Goal: Task Accomplishment & Management: Manage account settings

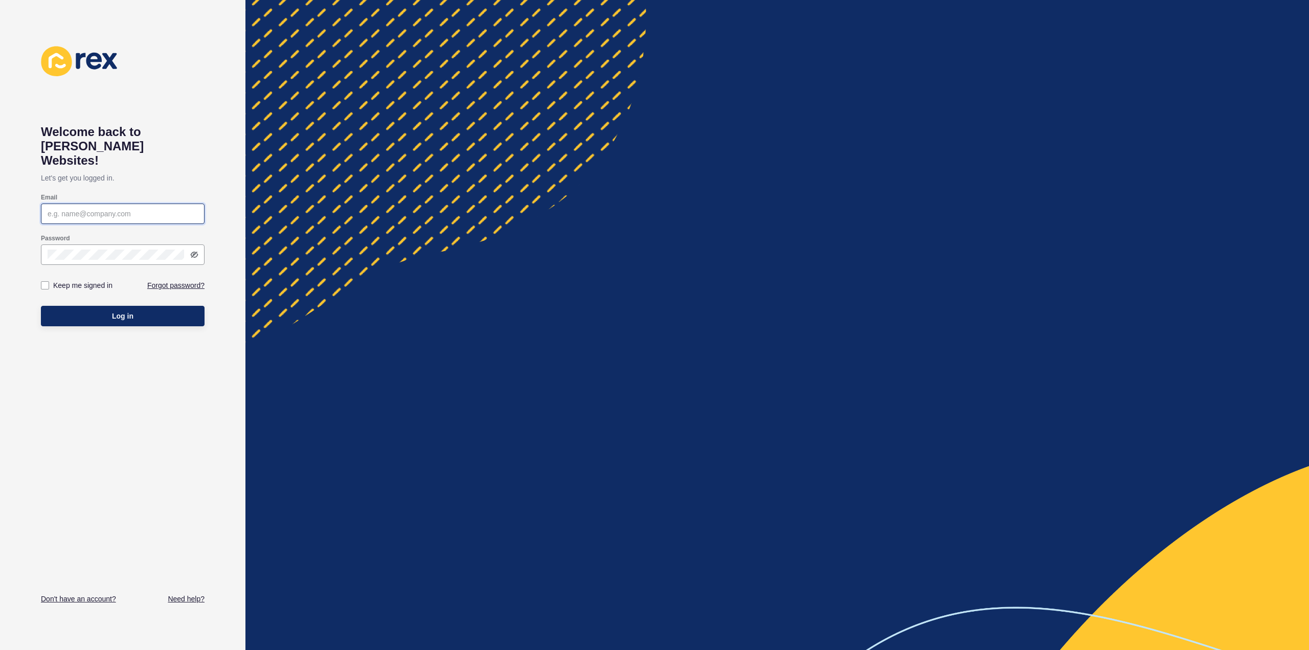
type input "[PERSON_NAME][EMAIL_ADDRESS][DOMAIN_NAME]"
click at [123, 310] on button "Log in" at bounding box center [123, 316] width 164 height 20
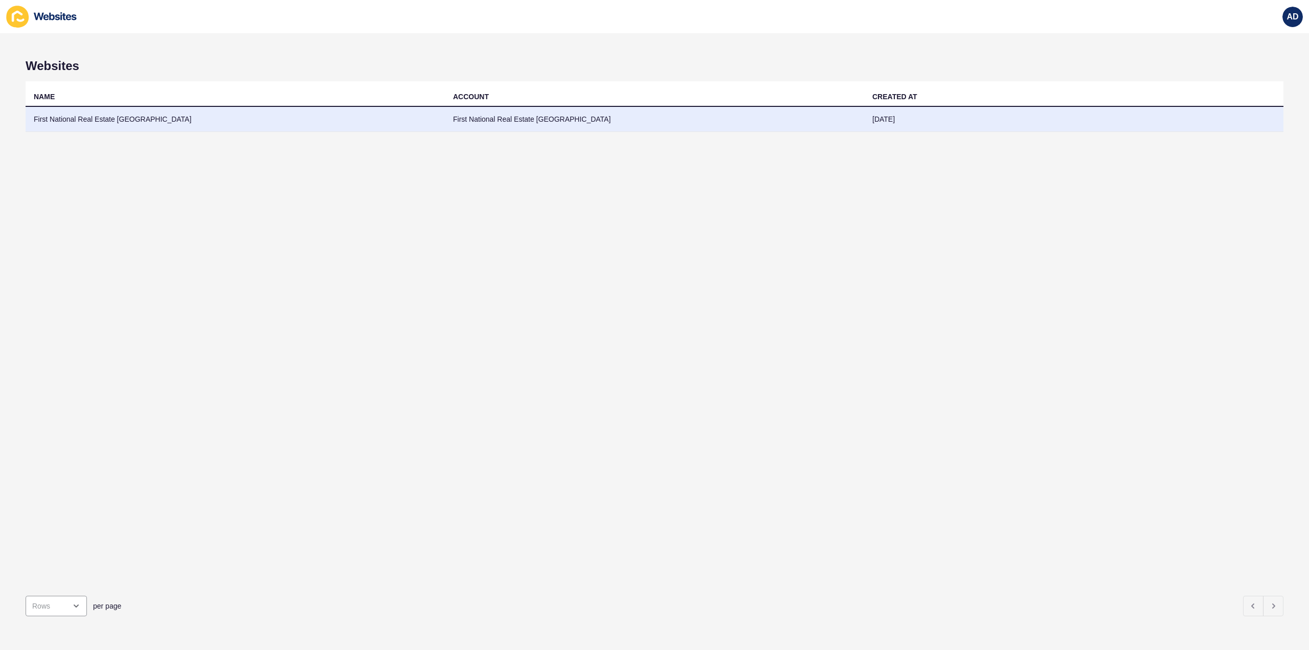
click at [106, 118] on td "First National Real Estate [GEOGRAPHIC_DATA]" at bounding box center [235, 119] width 419 height 25
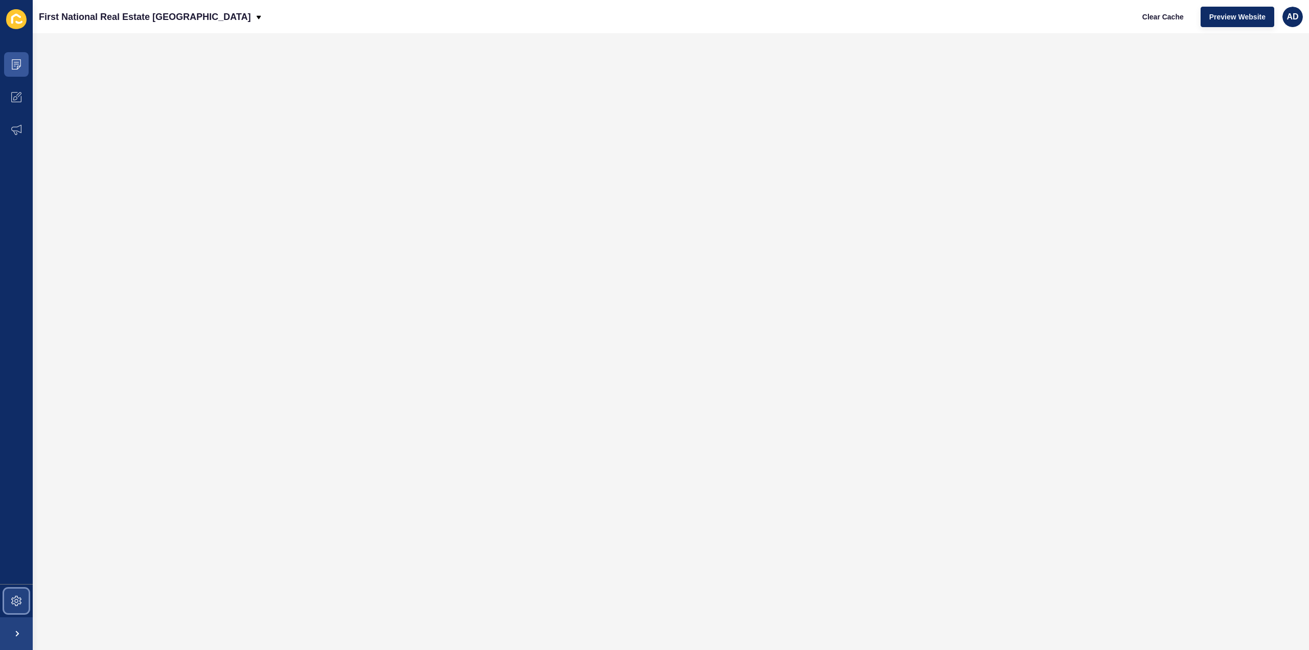
click at [17, 598] on icon at bounding box center [16, 601] width 10 height 10
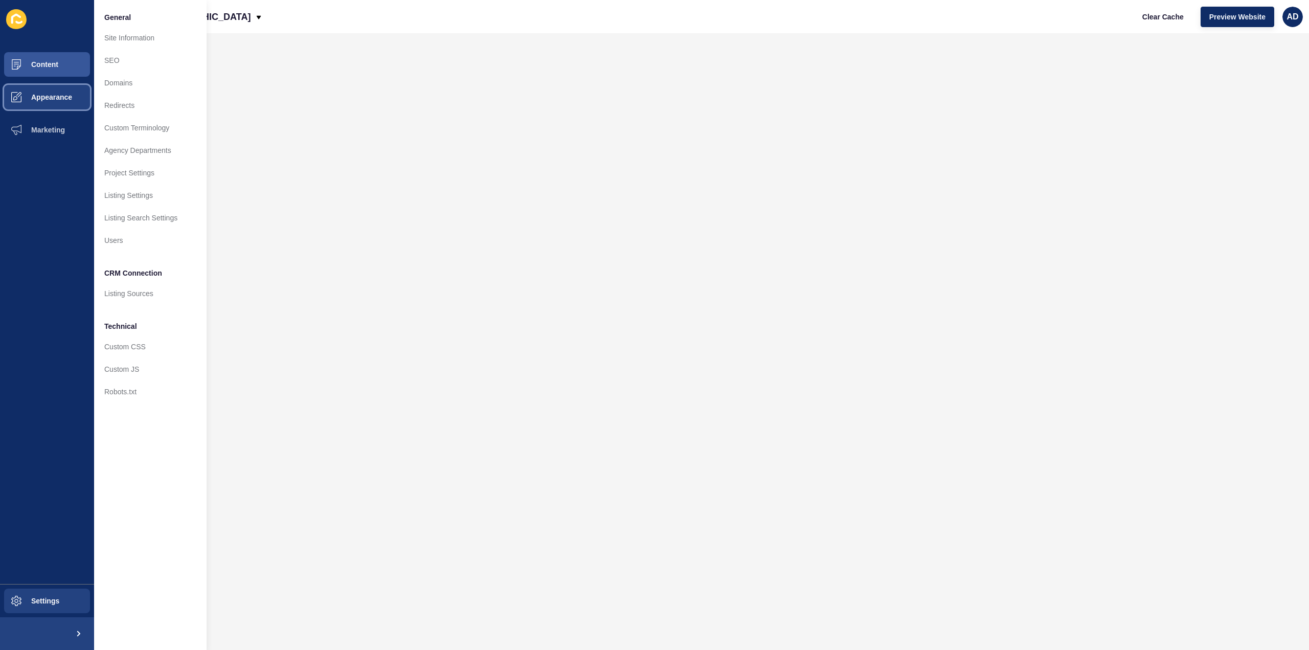
click at [45, 95] on span "Appearance" at bounding box center [35, 97] width 74 height 8
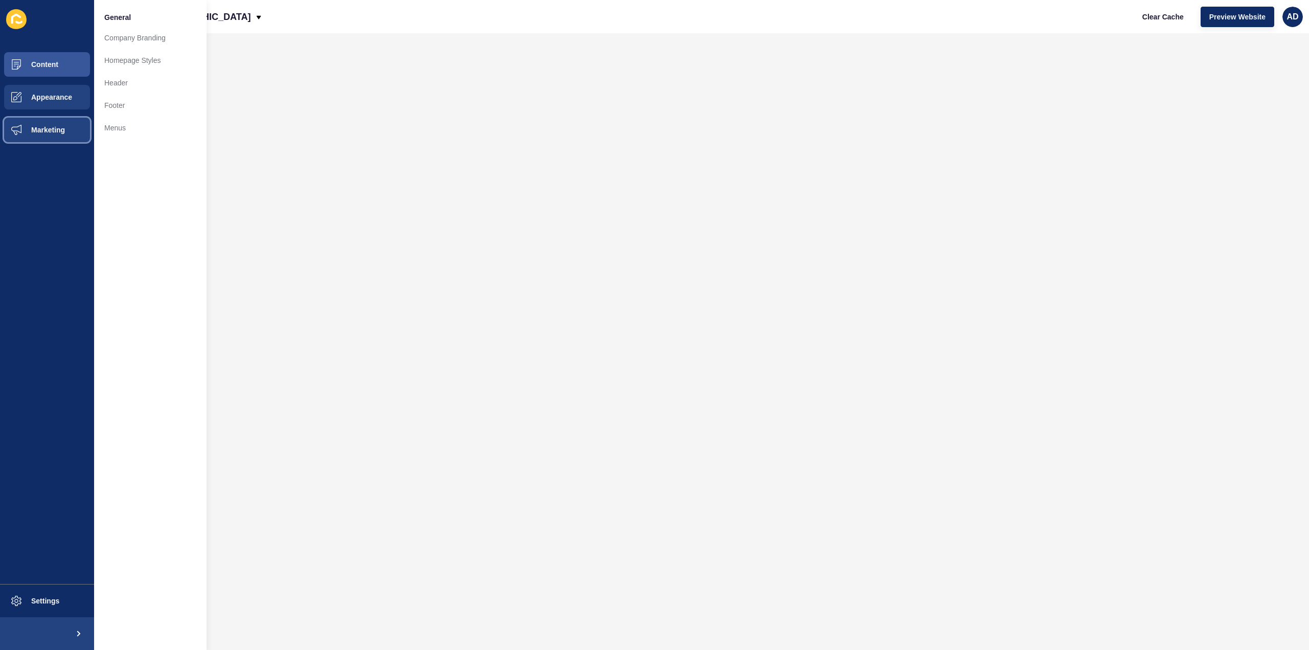
click at [48, 128] on span "Marketing" at bounding box center [31, 130] width 66 height 8
click at [45, 57] on button "Content" at bounding box center [47, 64] width 94 height 33
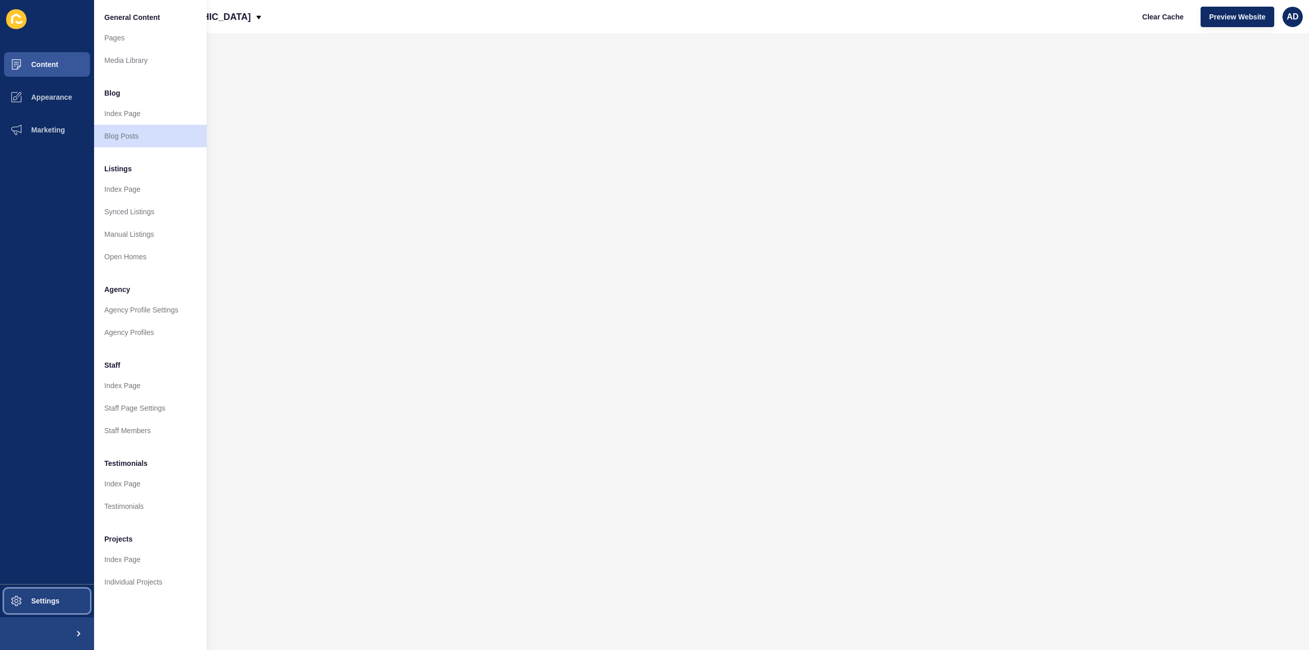
click at [40, 596] on button "Settings" at bounding box center [47, 600] width 94 height 33
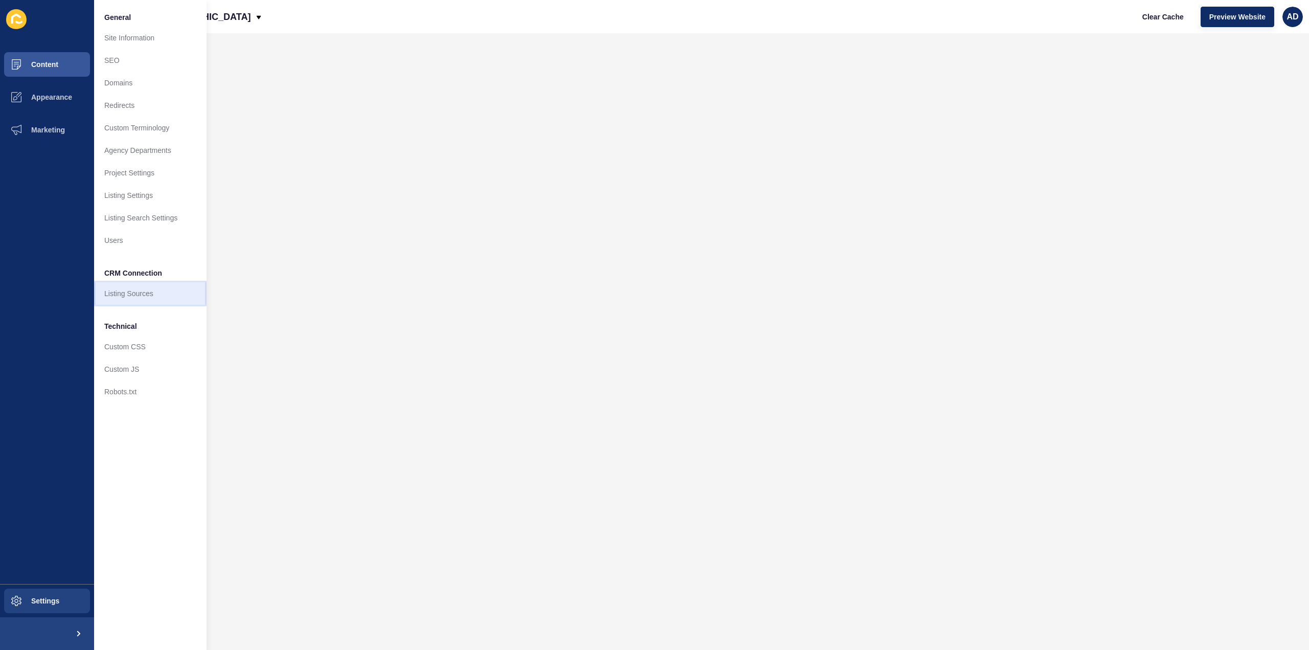
click at [124, 294] on link "Listing Sources" at bounding box center [150, 293] width 112 height 22
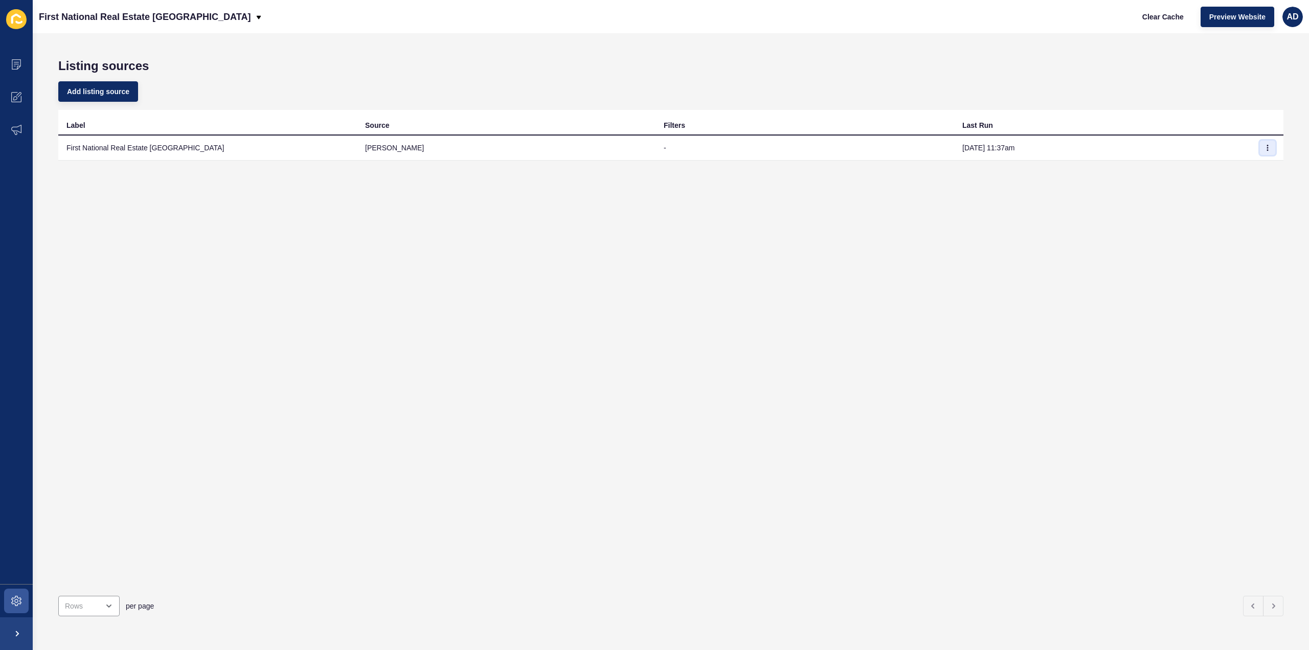
click at [1263, 143] on button "button" at bounding box center [1267, 148] width 15 height 14
click at [726, 256] on div "Label Source Filters Last Run First National Real Estate Bundaberg [PERSON_NAME…" at bounding box center [670, 348] width 1225 height 477
click at [102, 91] on span "Add listing source" at bounding box center [98, 91] width 62 height 10
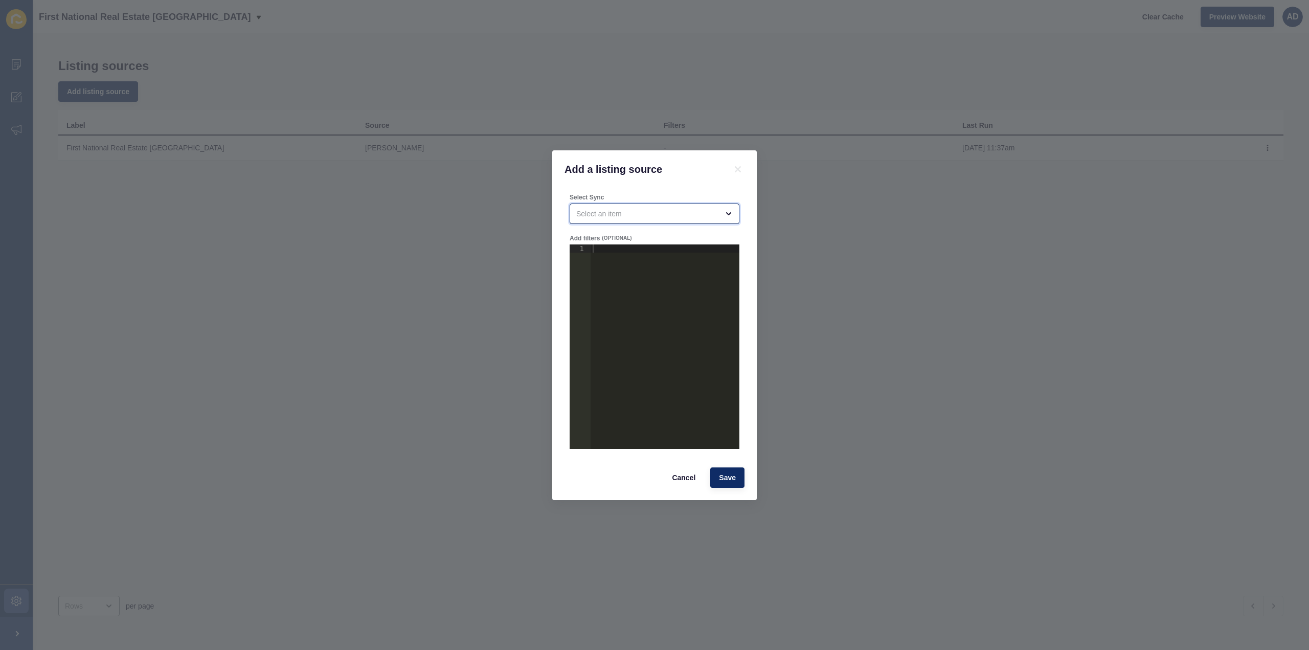
click at [698, 214] on div "open menu" at bounding box center [647, 214] width 142 height 10
click at [684, 239] on span "First National Real Estate [GEOGRAPHIC_DATA]" at bounding box center [654, 239] width 153 height 10
type input "First National Real Estate [GEOGRAPHIC_DATA]"
click at [685, 479] on span "Cancel" at bounding box center [684, 477] width 24 height 10
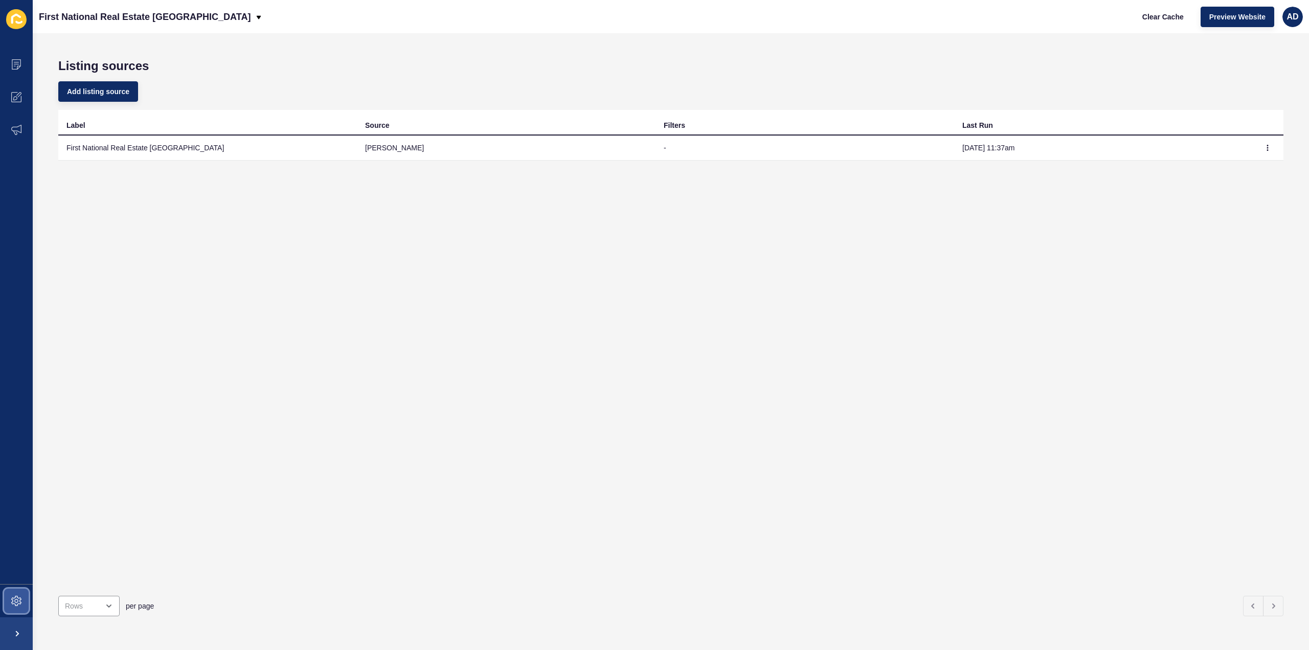
click at [18, 597] on icon at bounding box center [16, 601] width 10 height 10
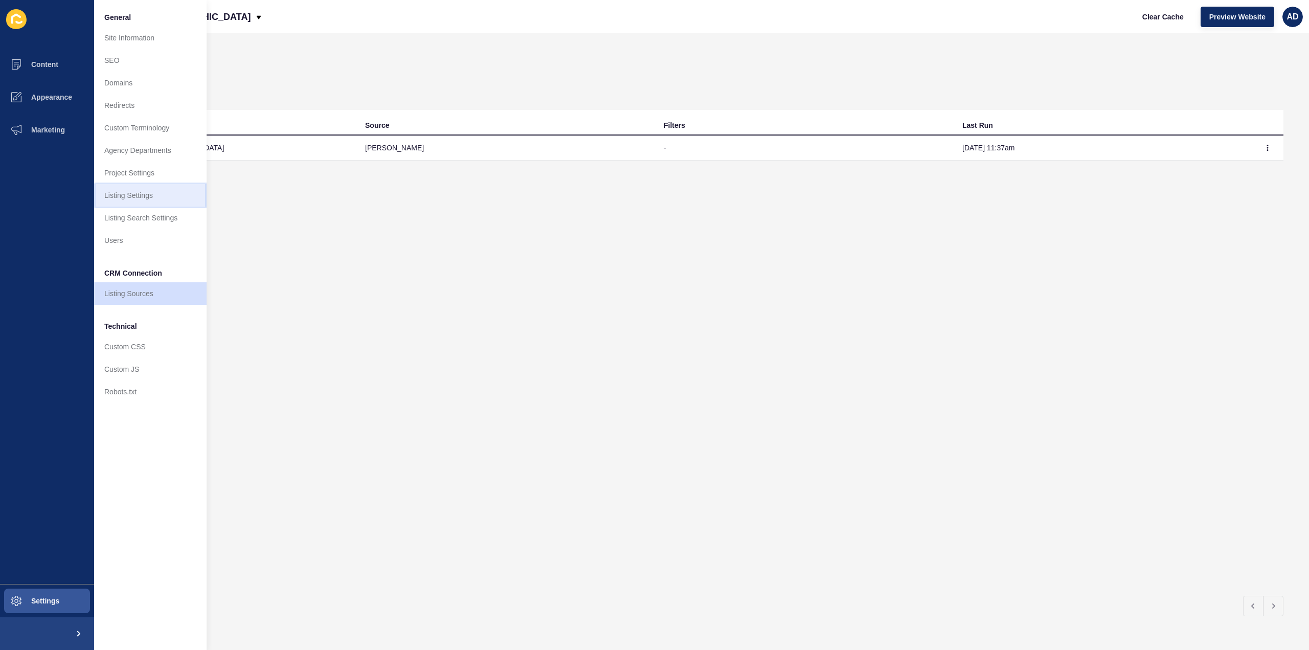
click at [121, 198] on link "Listing Settings" at bounding box center [150, 195] width 112 height 22
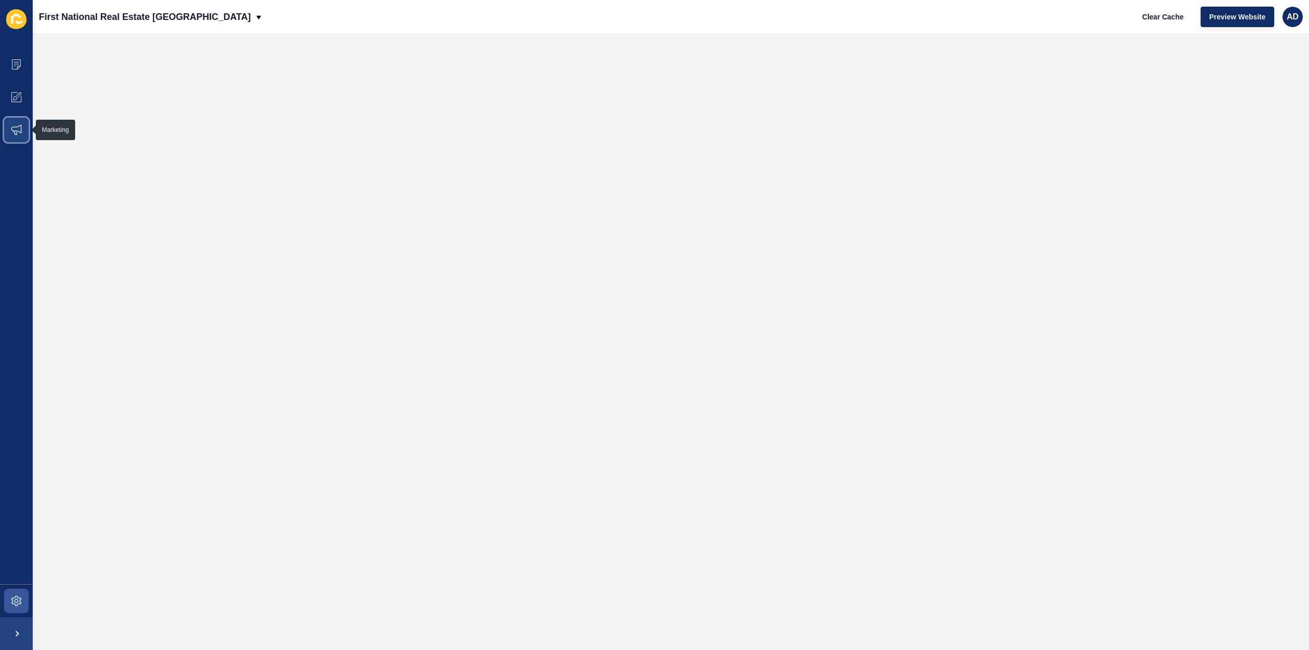
click at [12, 126] on icon at bounding box center [16, 130] width 10 height 10
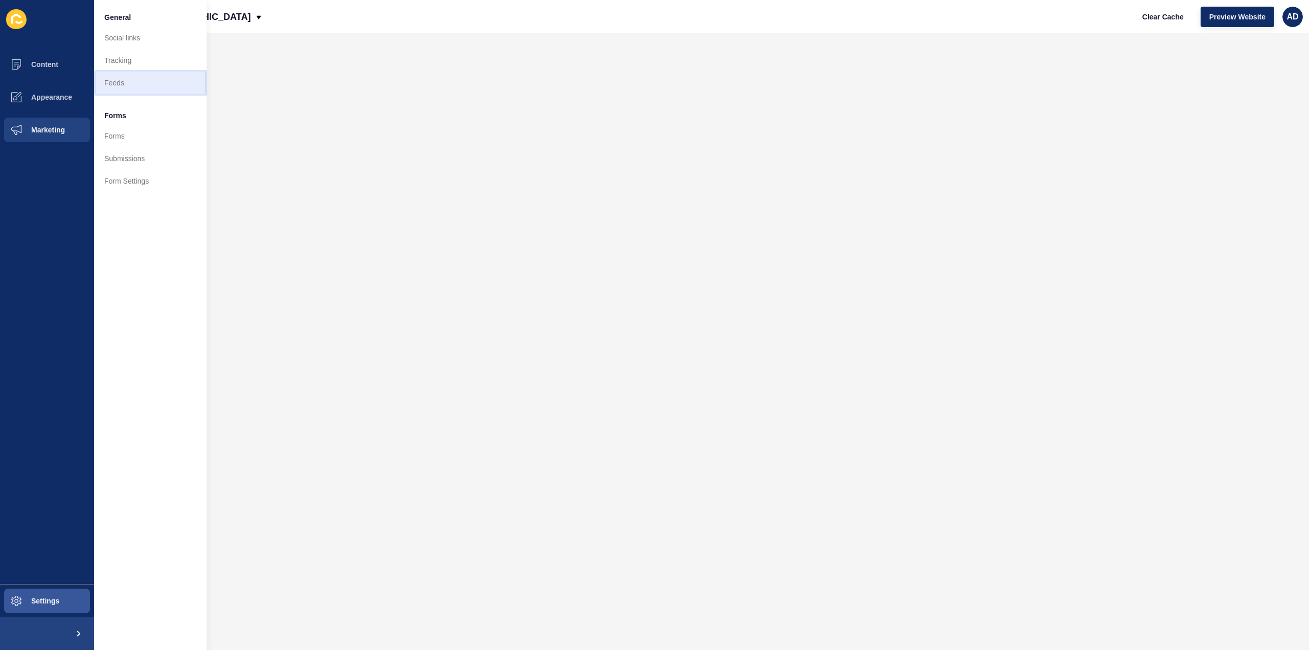
click at [107, 79] on link "Feeds" at bounding box center [150, 83] width 112 height 22
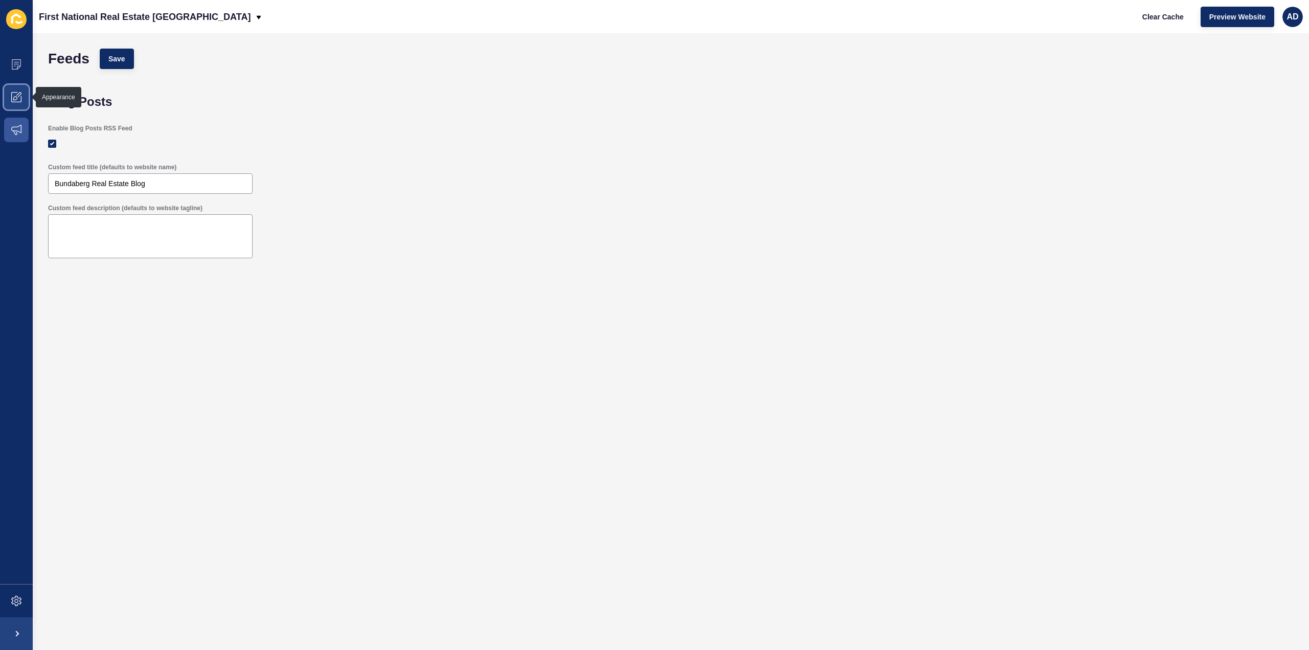
click at [19, 102] on icon at bounding box center [16, 97] width 10 height 10
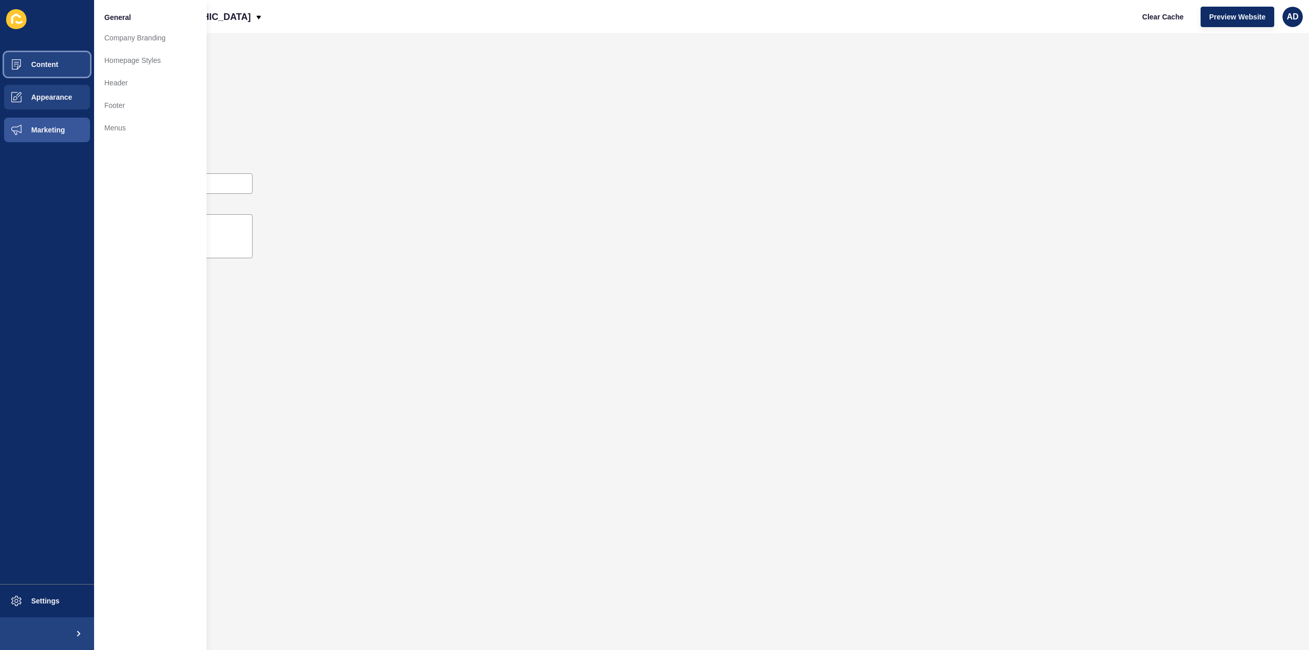
click at [42, 63] on span "Content" at bounding box center [28, 64] width 60 height 8
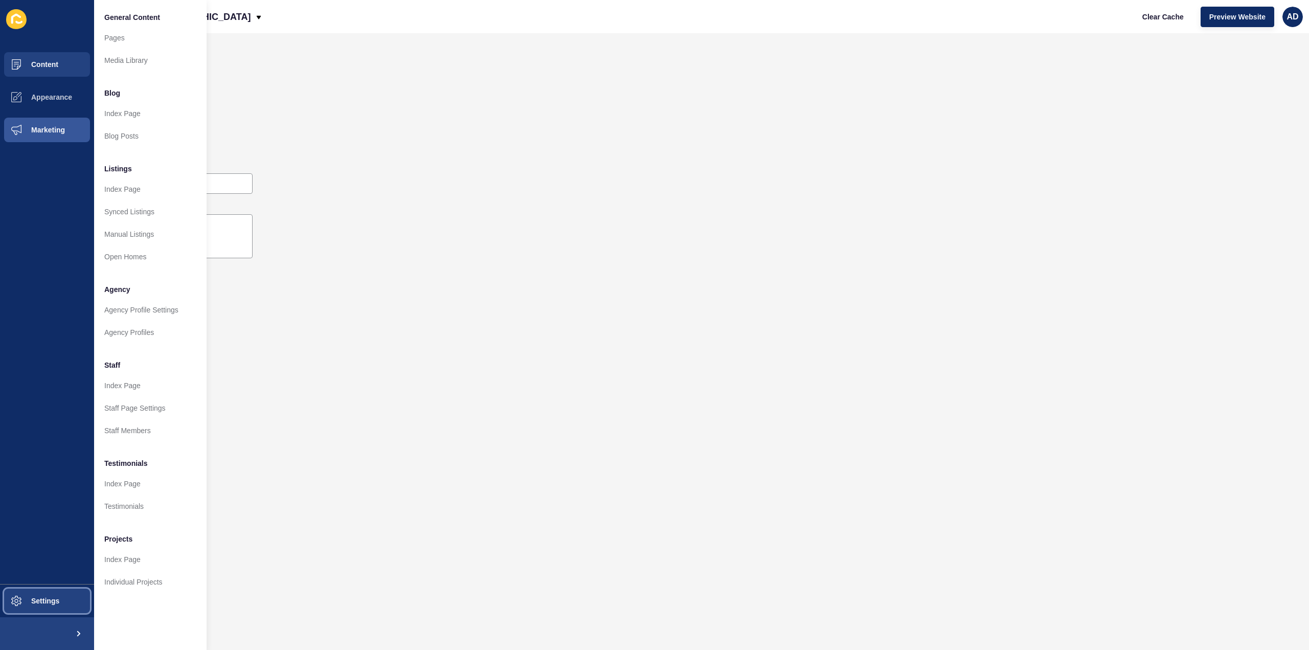
click at [40, 600] on span "Settings" at bounding box center [28, 601] width 61 height 8
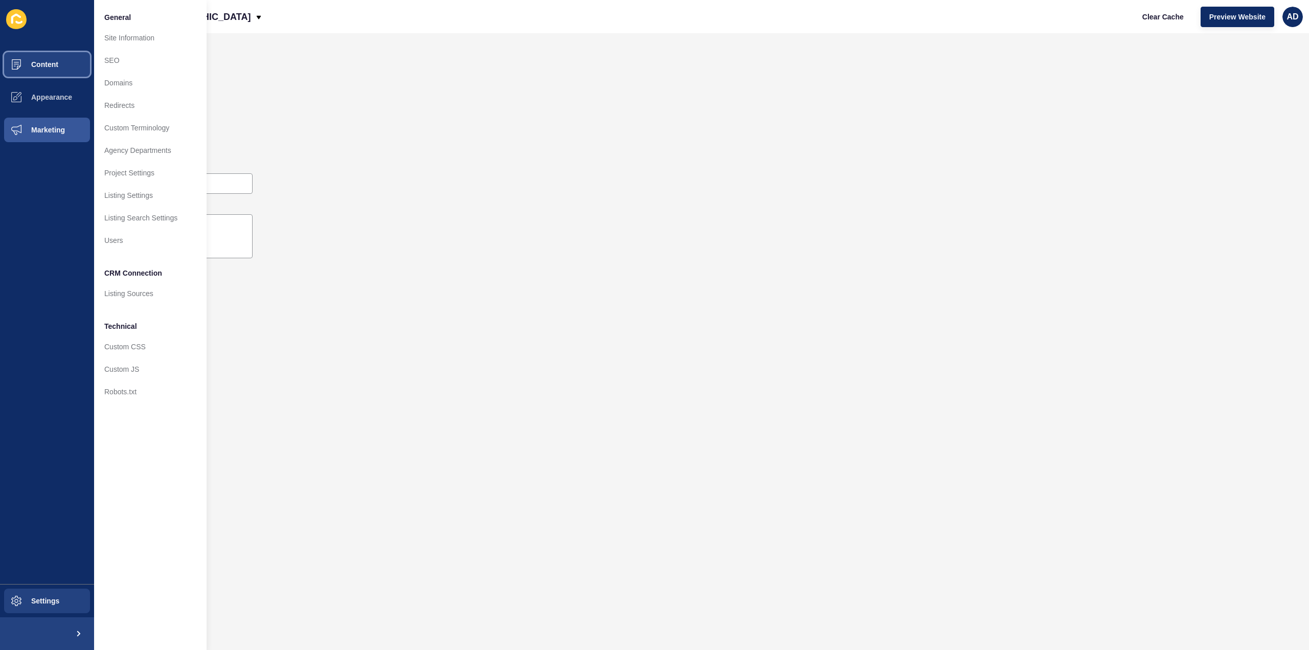
click at [40, 62] on span "Content" at bounding box center [28, 64] width 60 height 8
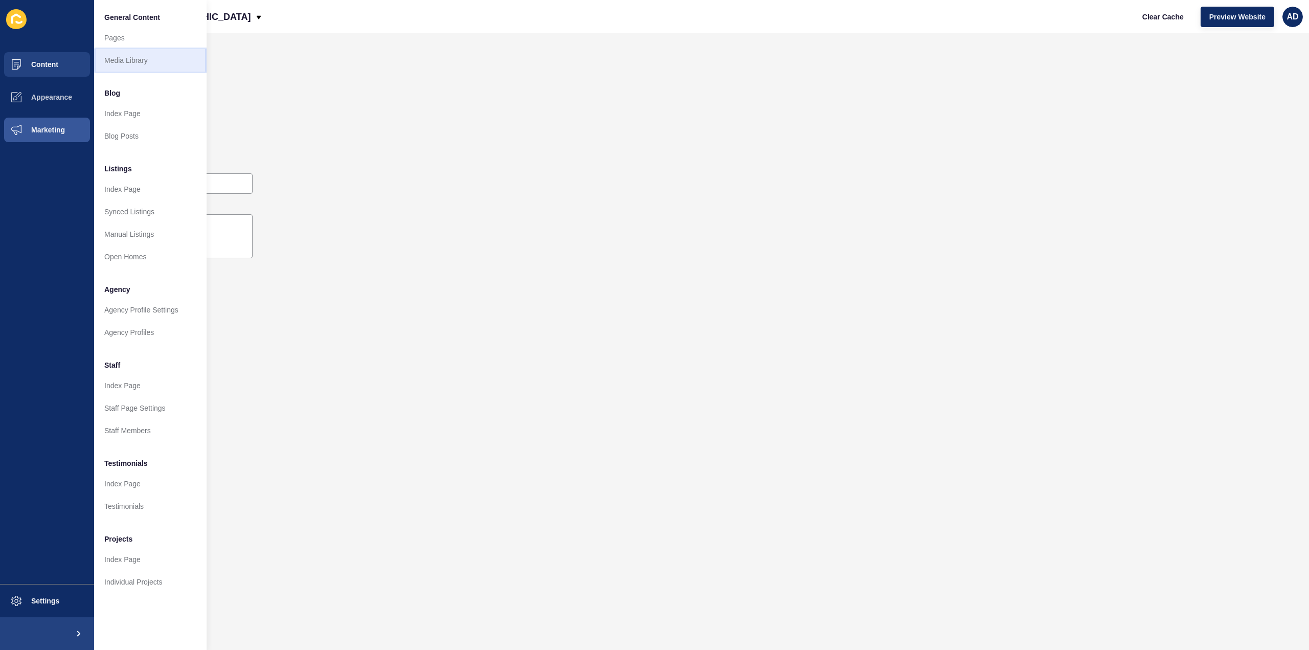
click at [123, 59] on link "Media Library" at bounding box center [150, 60] width 112 height 22
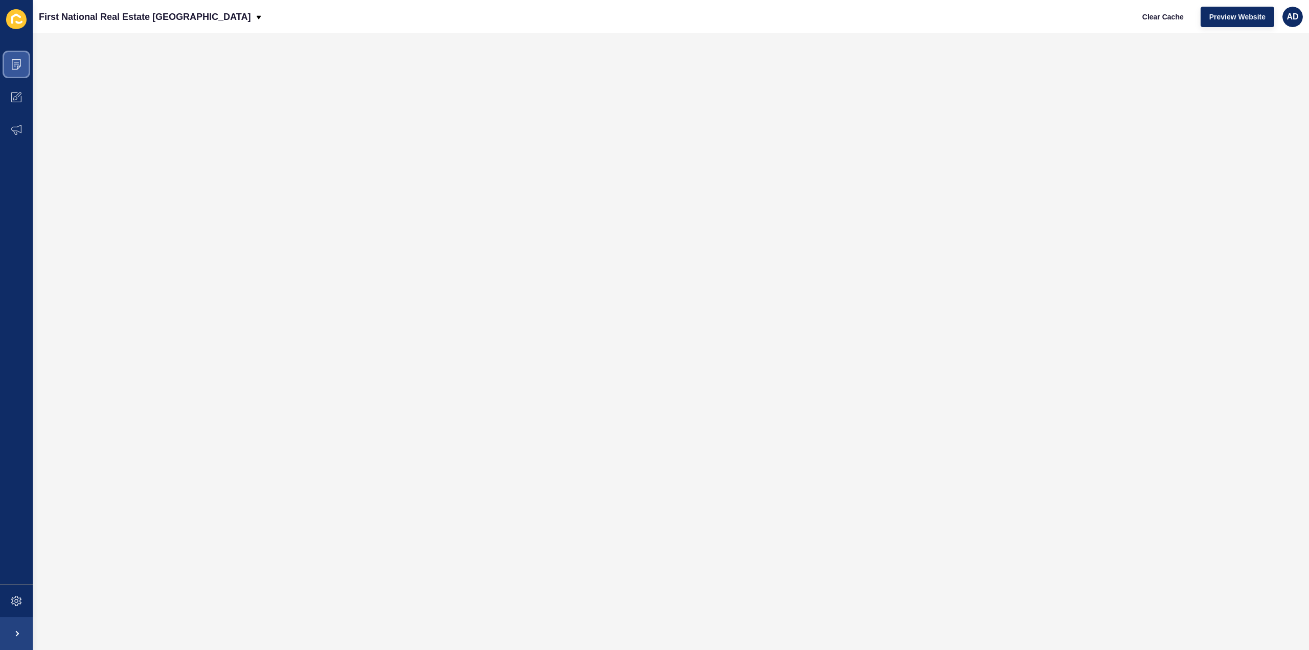
click at [11, 63] on icon at bounding box center [16, 64] width 10 height 10
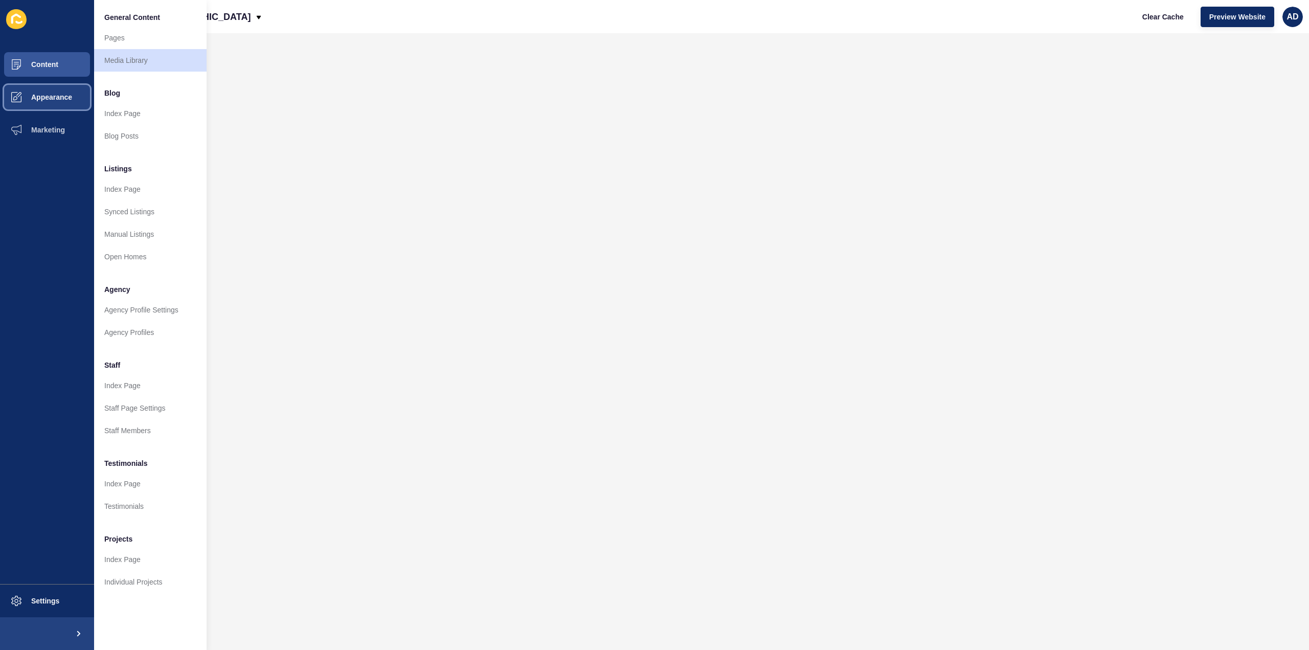
click at [47, 98] on span "Appearance" at bounding box center [35, 97] width 74 height 8
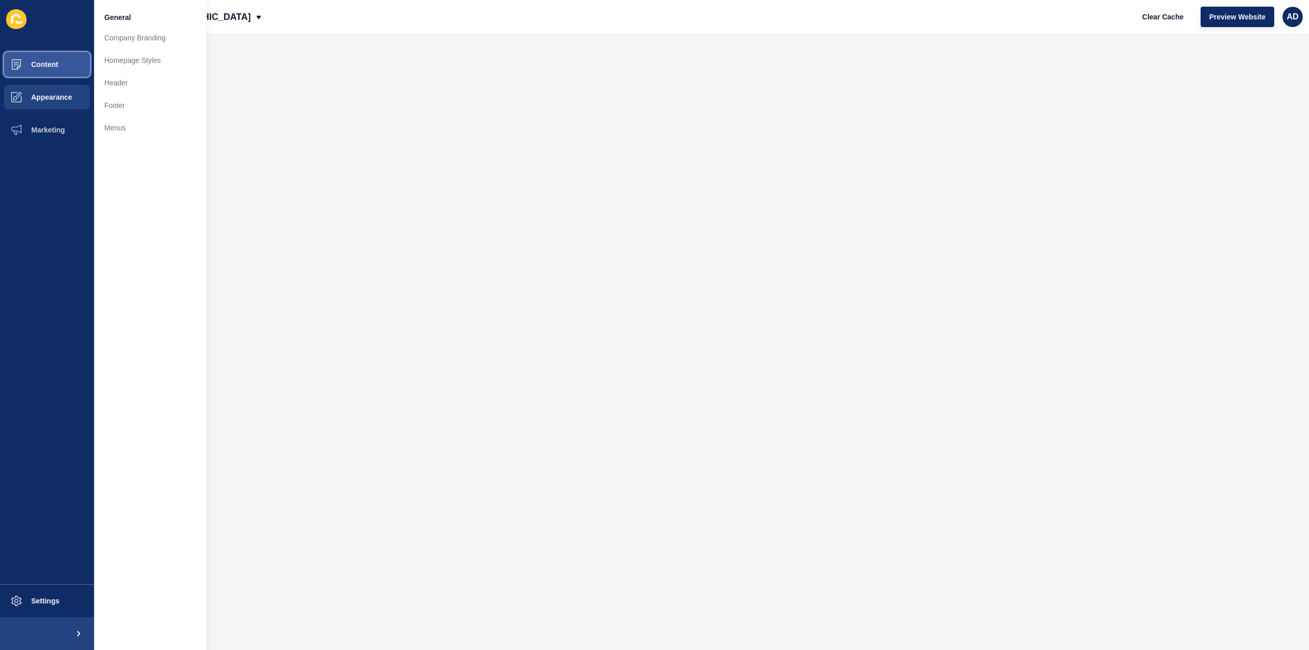
click at [43, 66] on span "Content" at bounding box center [28, 64] width 60 height 8
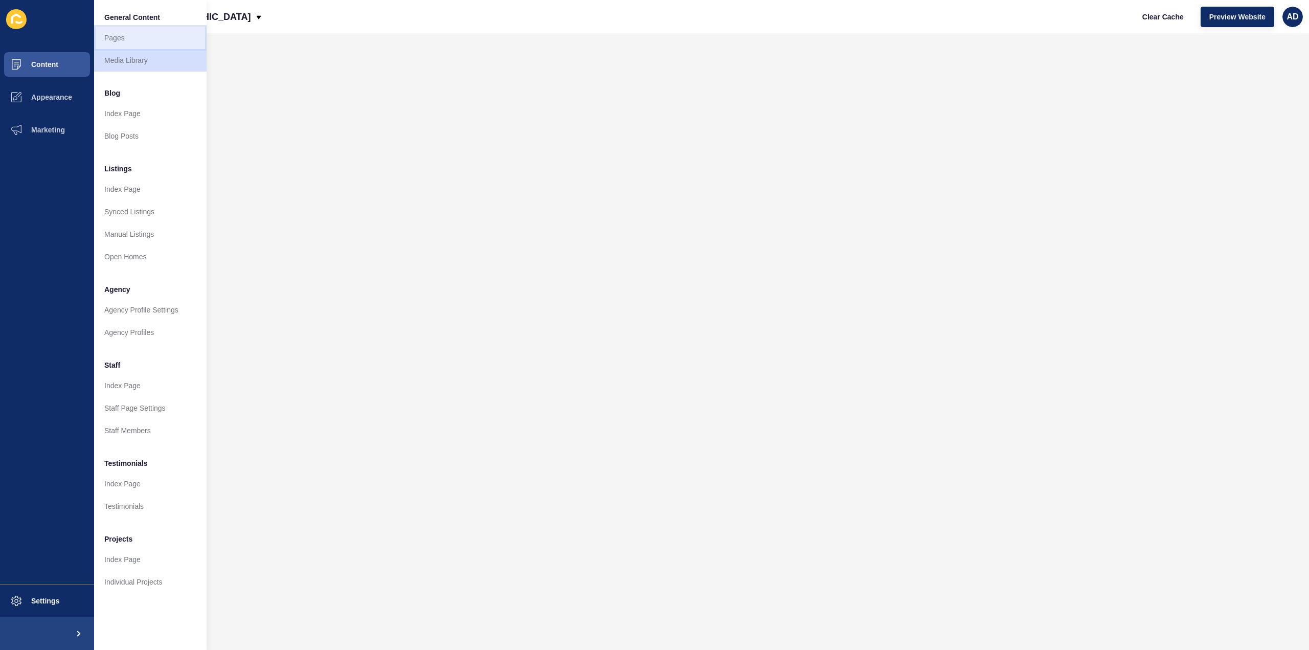
click at [113, 33] on link "Pages" at bounding box center [150, 38] width 112 height 22
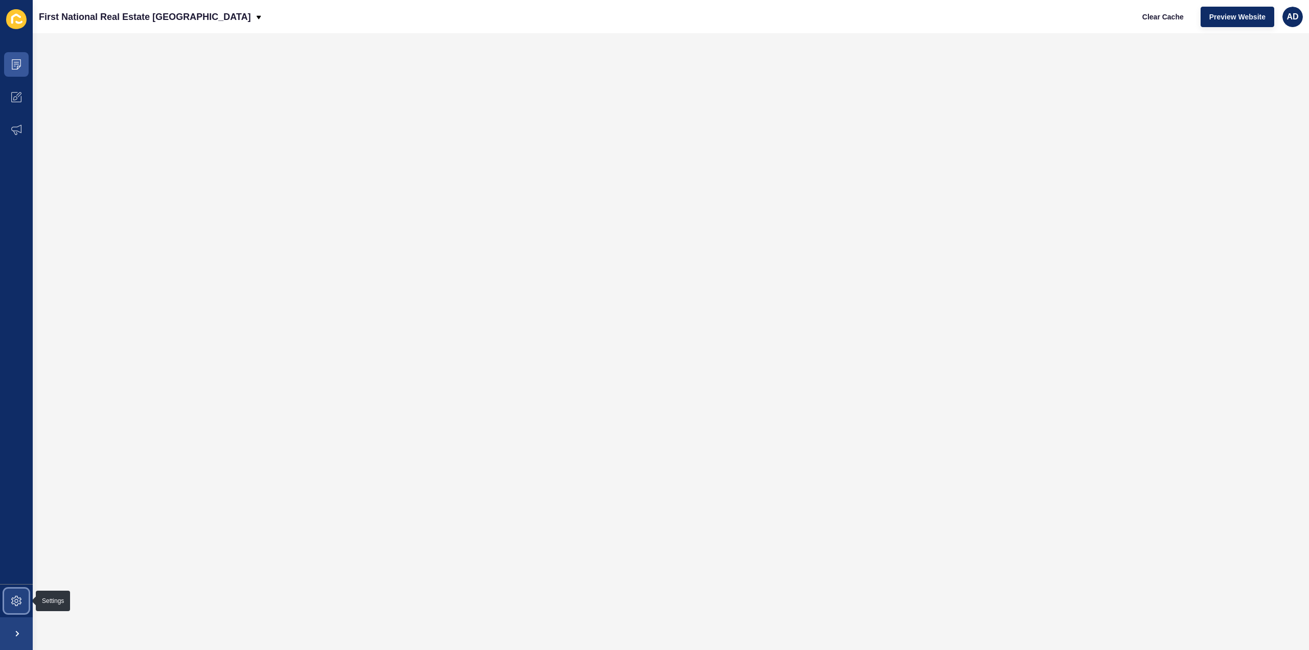
click at [27, 607] on span at bounding box center [16, 600] width 33 height 33
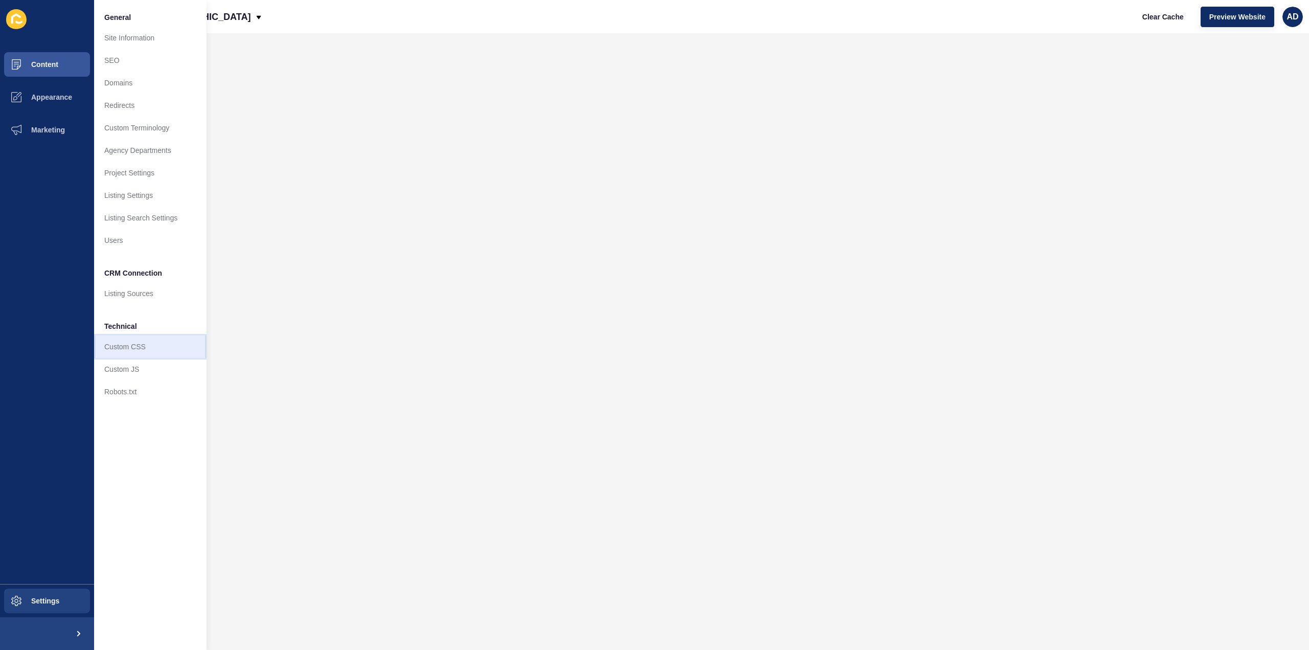
click at [122, 344] on link "Custom CSS" at bounding box center [150, 346] width 112 height 22
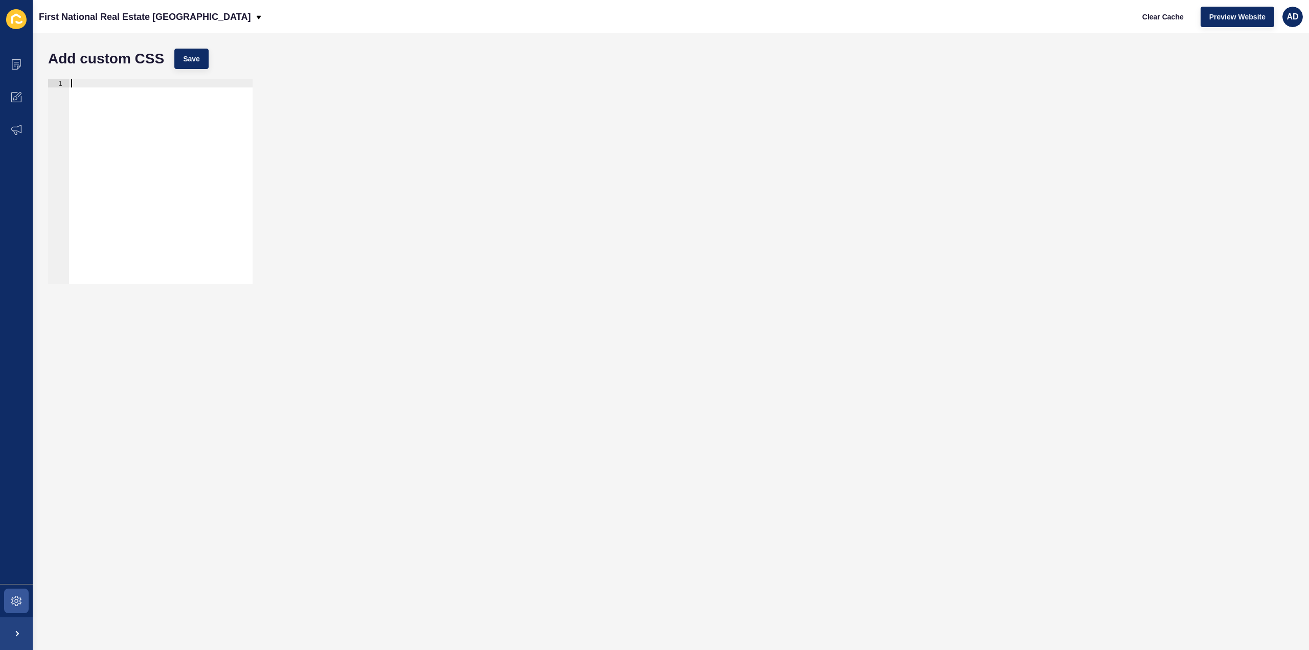
click at [158, 139] on div at bounding box center [161, 189] width 184 height 221
click at [14, 598] on icon at bounding box center [16, 601] width 10 height 10
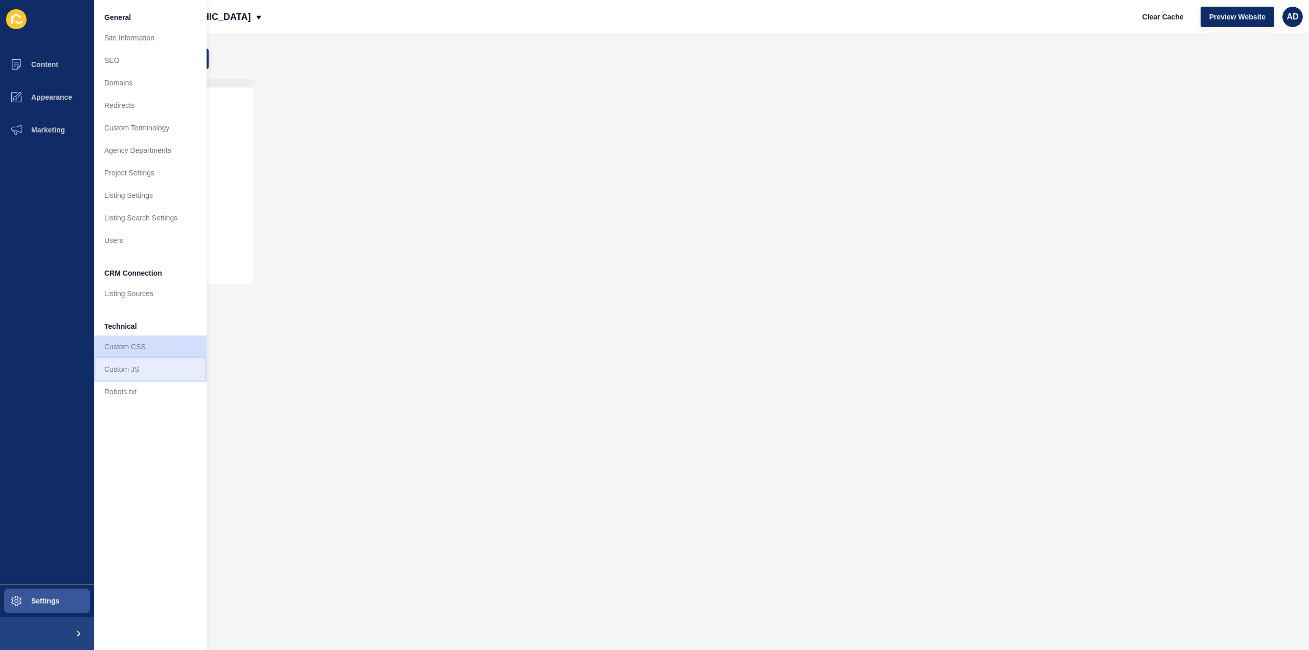
click at [123, 368] on link "Custom JS" at bounding box center [150, 369] width 112 height 22
